Goal: Task Accomplishment & Management: Complete application form

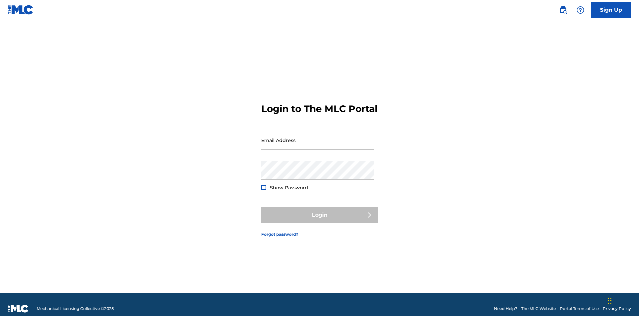
scroll to position [9, 0]
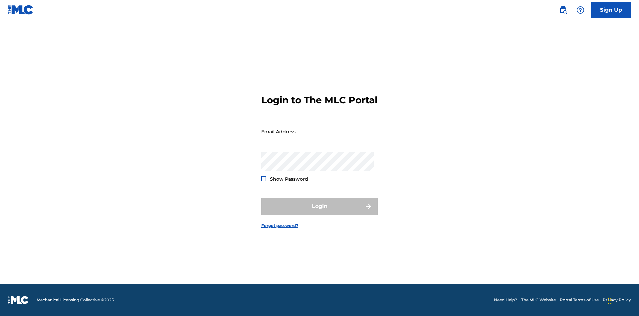
click at [318, 137] on input "Email Address" at bounding box center [317, 131] width 113 height 19
type input "Krystal.Ribble@themlc.com"
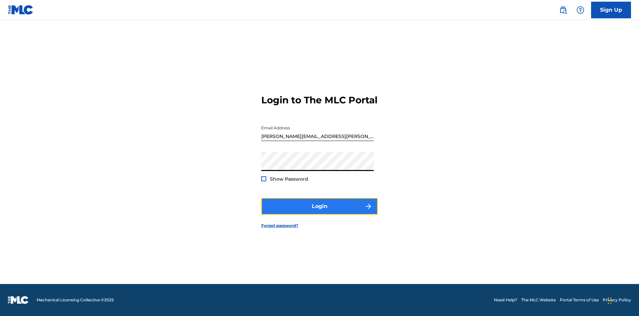
click at [320, 212] on button "Login" at bounding box center [319, 206] width 117 height 17
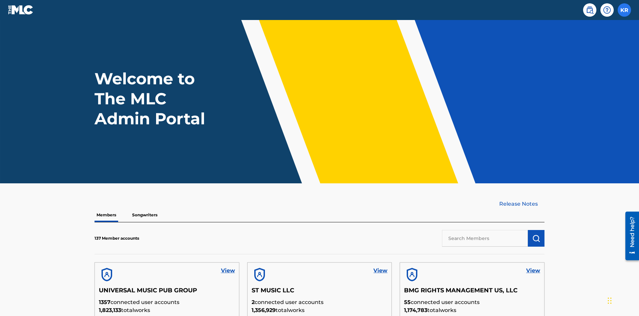
click at [625, 10] on label at bounding box center [624, 9] width 13 height 13
click at [625, 10] on input "KR Krystal Ribble krystal.ribble@themlc.com Profile Log out" at bounding box center [625, 10] width 0 height 0
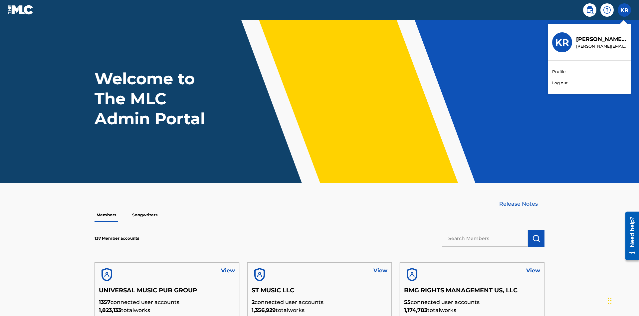
scroll to position [29, 0]
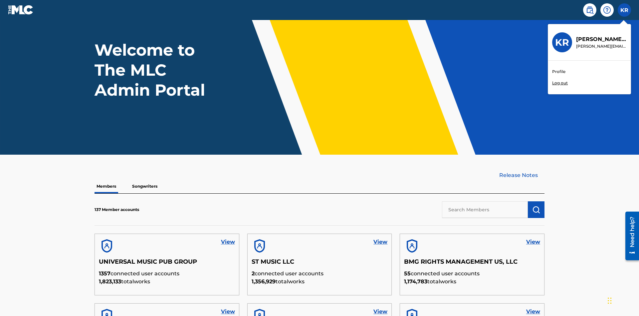
click at [559, 72] on link "Profile" at bounding box center [559, 72] width 13 height 6
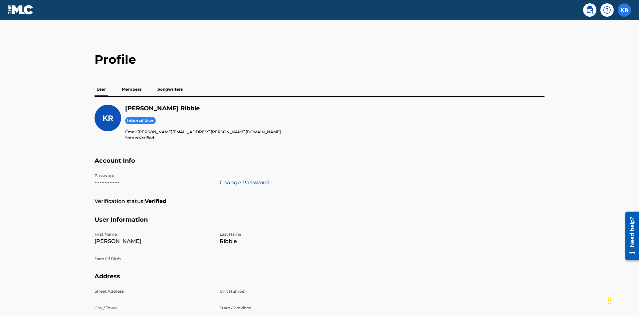
scroll to position [42, 0]
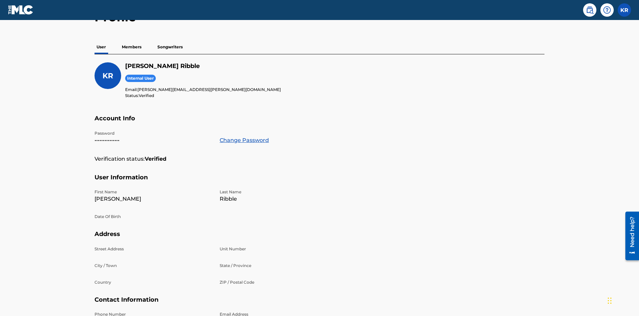
click at [132, 47] on p "Members" at bounding box center [132, 47] width 24 height 14
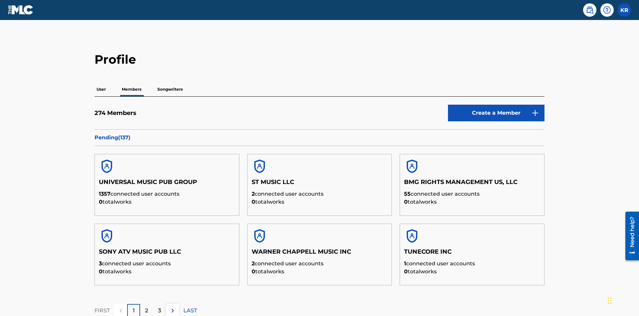
scroll to position [65, 0]
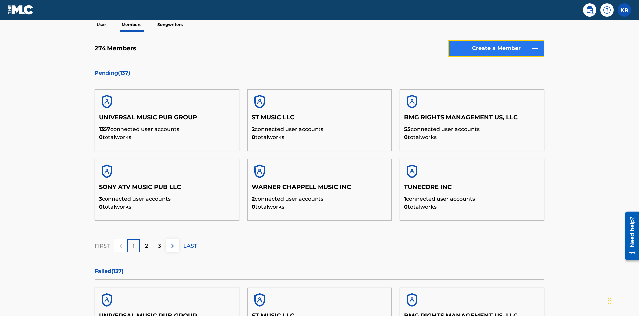
click at [497, 48] on link "Create a Member" at bounding box center [496, 48] width 97 height 17
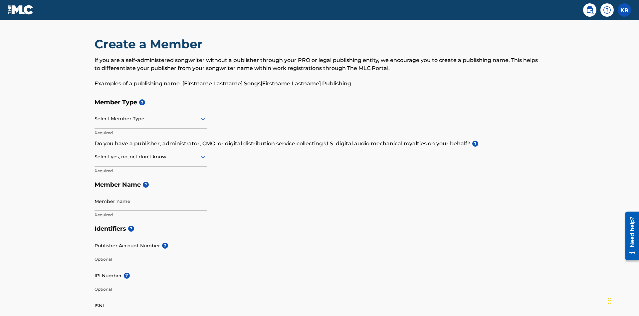
scroll to position [75, 0]
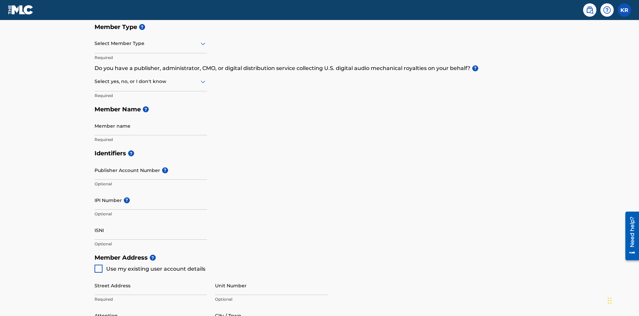
click at [95, 43] on input "text" at bounding box center [95, 43] width 1 height 7
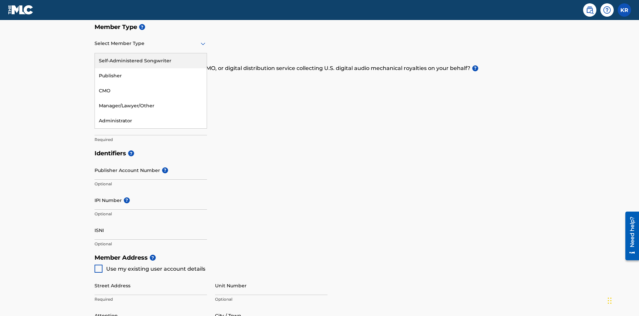
click at [151, 61] on div "Self-Administered Songwriter" at bounding box center [151, 60] width 112 height 15
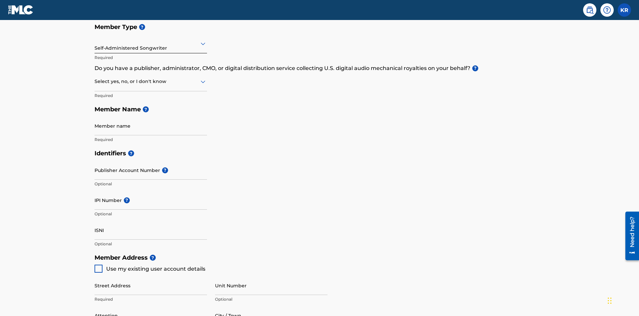
scroll to position [113, 0]
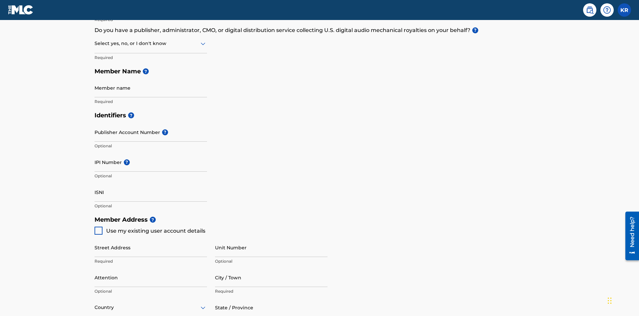
click at [95, 43] on input "text" at bounding box center [95, 43] width 1 height 7
click at [151, 76] on div "No" at bounding box center [151, 75] width 112 height 15
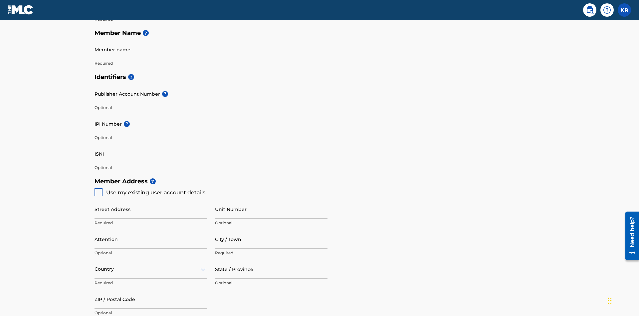
click at [151, 49] on input "Member name" at bounding box center [151, 49] width 113 height 19
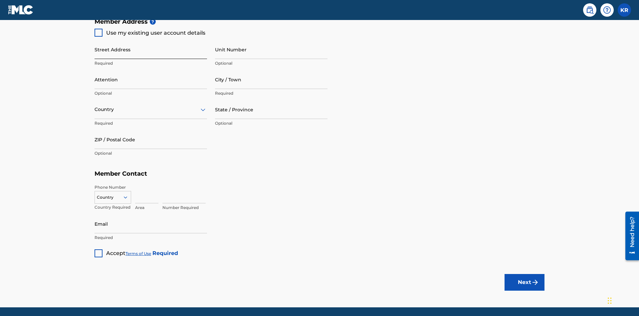
type input "Z2025.09.24.04.26.11"
click at [151, 49] on input "Street Address" at bounding box center [151, 49] width 113 height 19
type input "123 Main St"
click at [271, 49] on input "Unit Number" at bounding box center [271, 49] width 113 height 19
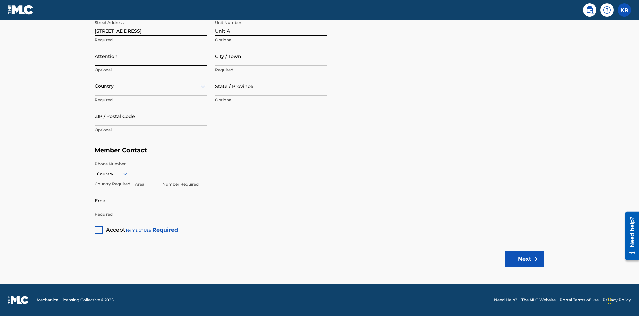
type input "Unit A"
click at [151, 56] on input "Attention" at bounding box center [151, 56] width 113 height 19
type input "Steve"
click at [271, 56] on input "City / Town" at bounding box center [271, 56] width 113 height 19
type input "London"
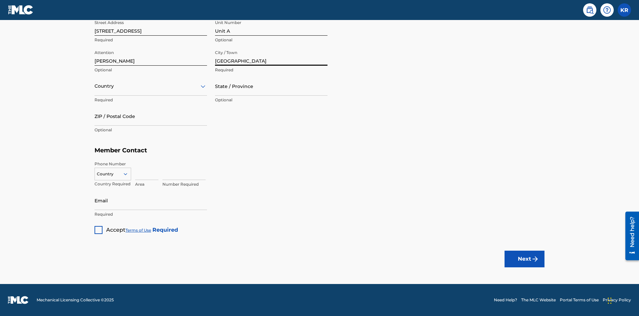
click at [95, 86] on input "text" at bounding box center [95, 86] width 1 height 7
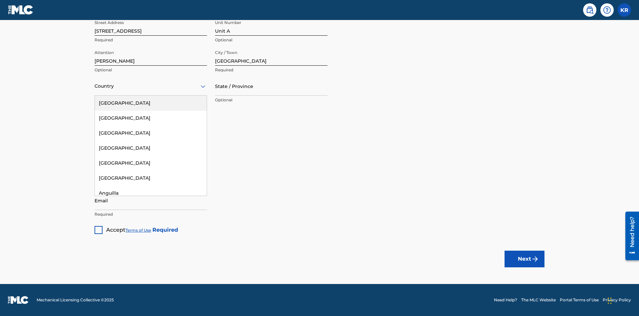
click at [151, 103] on div "United States" at bounding box center [151, 103] width 112 height 15
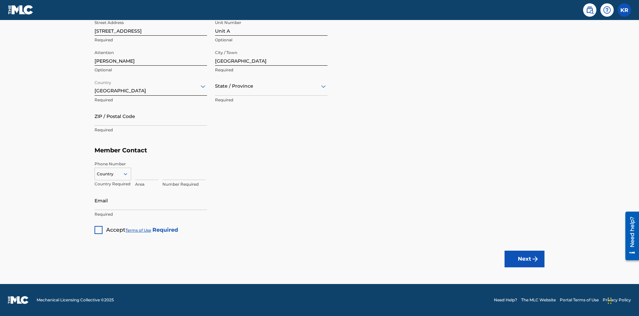
click at [215, 86] on input "text" at bounding box center [215, 86] width 1 height 7
click at [151, 116] on input "ZIP / Postal Code" at bounding box center [151, 116] width 113 height 19
type input "43140"
click at [128, 174] on icon at bounding box center [126, 174] width 6 height 6
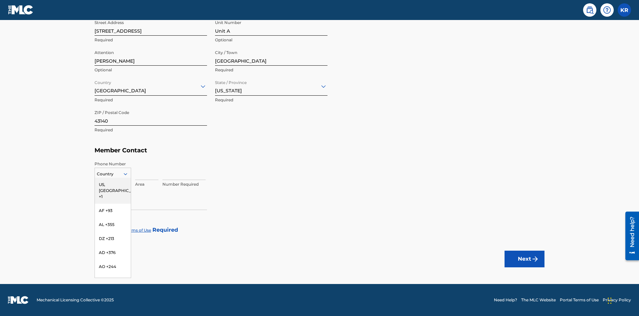
click at [113, 184] on div "US, CA +1" at bounding box center [113, 191] width 36 height 26
click at [147, 170] on input at bounding box center [146, 170] width 23 height 19
type input "740"
click at [184, 170] on input at bounding box center [184, 170] width 43 height 19
type input "8675309"
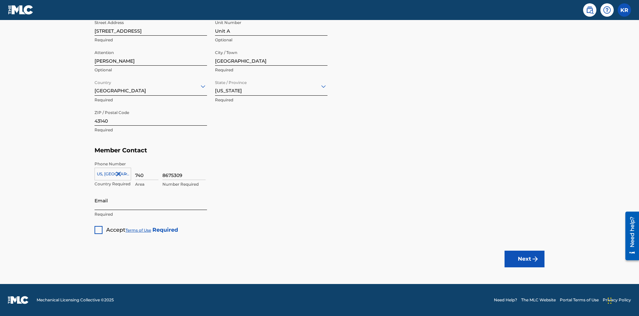
click at [151, 200] on input "Email" at bounding box center [151, 200] width 113 height 19
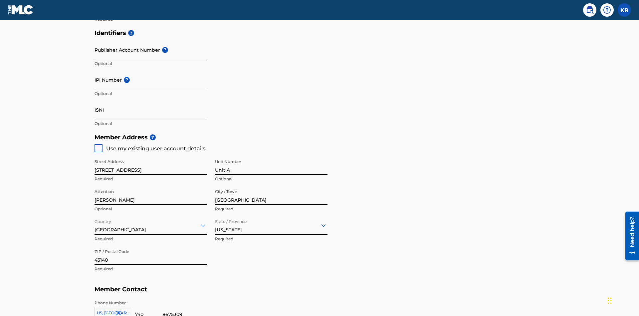
type input "SteveMiller@email.com"
click at [151, 50] on input "Publisher Account Number ?" at bounding box center [151, 49] width 113 height 19
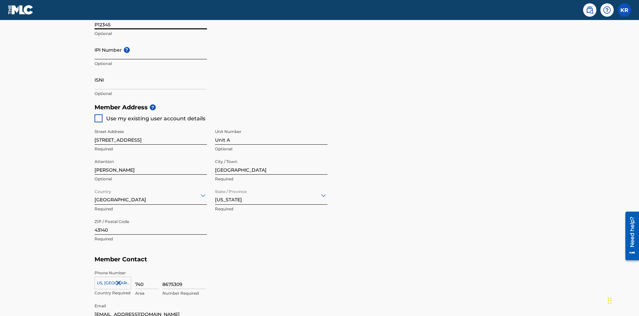
type input "P12345"
click at [151, 50] on input "IPI Number ?" at bounding box center [151, 49] width 113 height 19
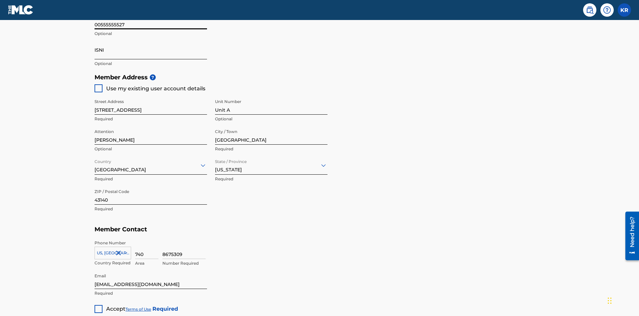
type input "00555555527"
click at [151, 50] on input "ISNI" at bounding box center [151, 49] width 113 height 19
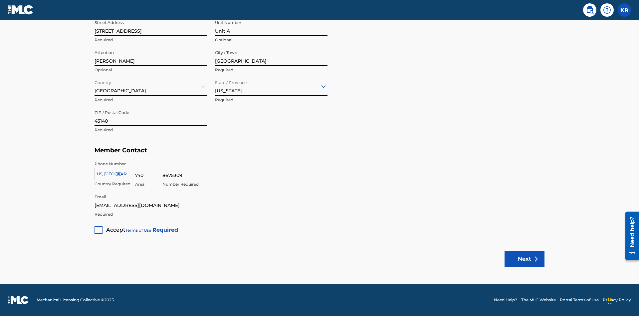
type input "1783704242094149"
click at [99, 229] on div at bounding box center [99, 230] width 8 height 8
click at [525, 258] on button "Next" at bounding box center [525, 258] width 40 height 17
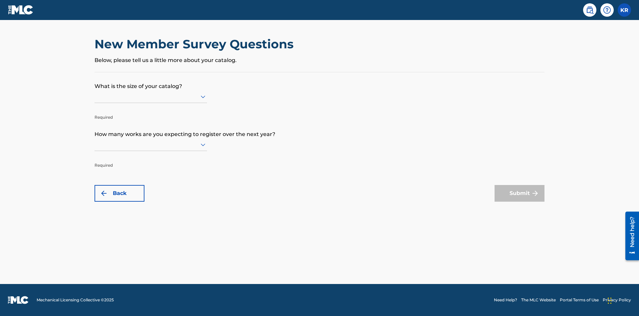
click at [95, 96] on input "text" at bounding box center [95, 96] width 1 height 7
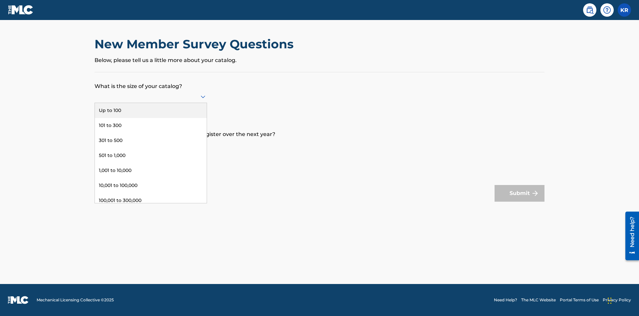
click at [151, 170] on div "1,001 to 10,000" at bounding box center [151, 170] width 112 height 15
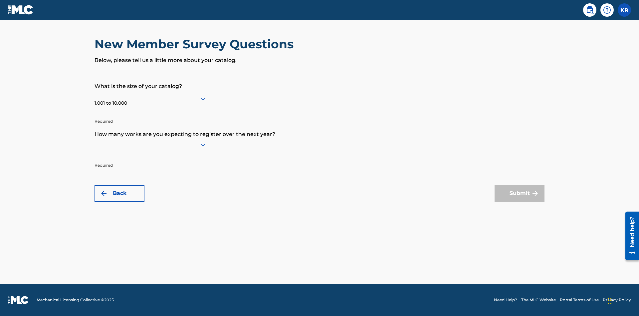
click at [95, 144] on input "text" at bounding box center [95, 144] width 1 height 7
